Goal: Use online tool/utility: Use online tool/utility

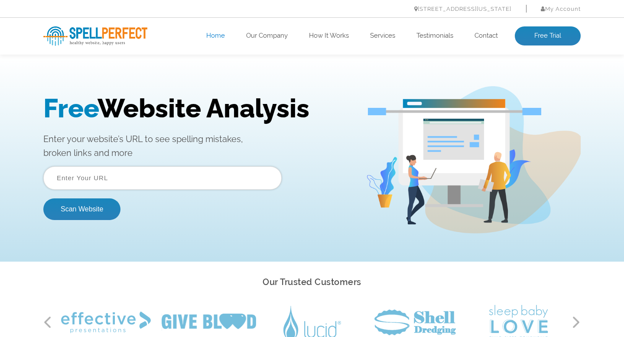
click at [150, 181] on input "text" at bounding box center [162, 177] width 238 height 23
type input "https://wisebusiness.net/"
click at [87, 210] on button "Scan Website" at bounding box center [81, 209] width 77 height 22
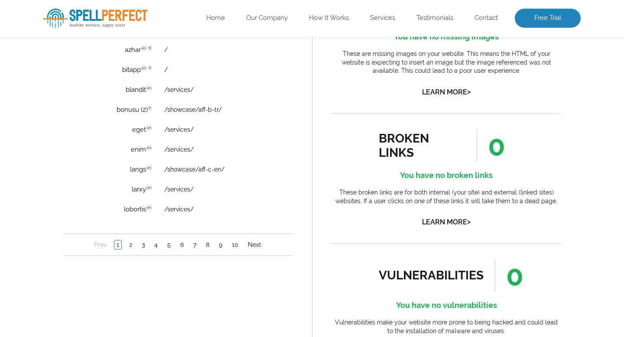
scroll to position [676, 0]
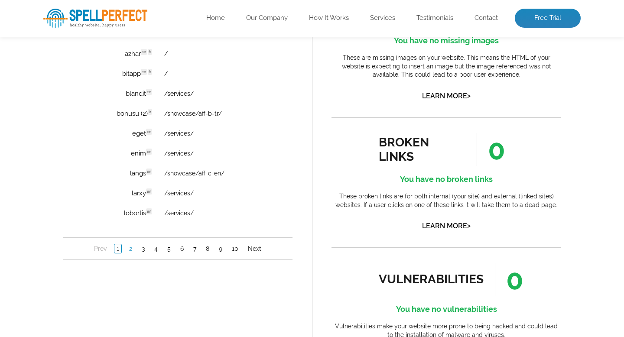
click at [129, 250] on link "2" at bounding box center [130, 248] width 7 height 9
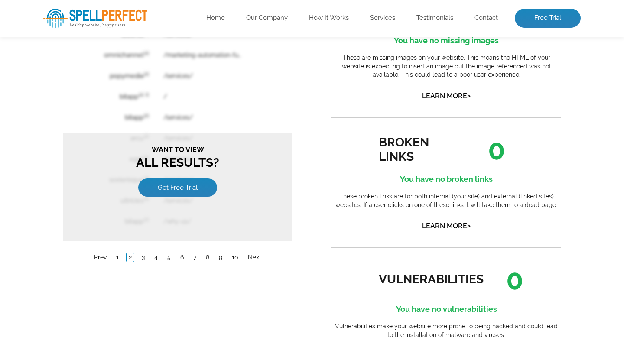
scroll to position [0, 0]
click at [116, 255] on link "1" at bounding box center [117, 257] width 7 height 9
